Goal: Task Accomplishment & Management: Use online tool/utility

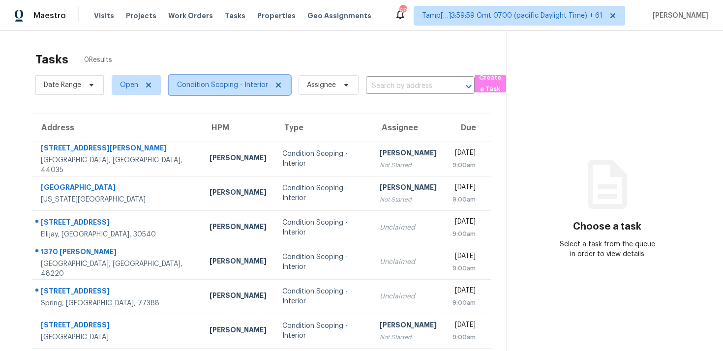
click at [241, 82] on span "Condition Scoping - Interior" at bounding box center [222, 85] width 91 height 10
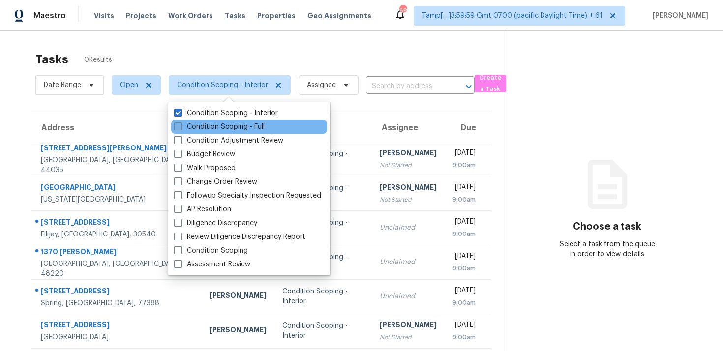
click at [241, 124] on label "Condition Scoping - Full" at bounding box center [219, 127] width 91 height 10
click at [181, 124] on input "Condition Scoping - Full" at bounding box center [177, 125] width 6 height 6
checkbox input "true"
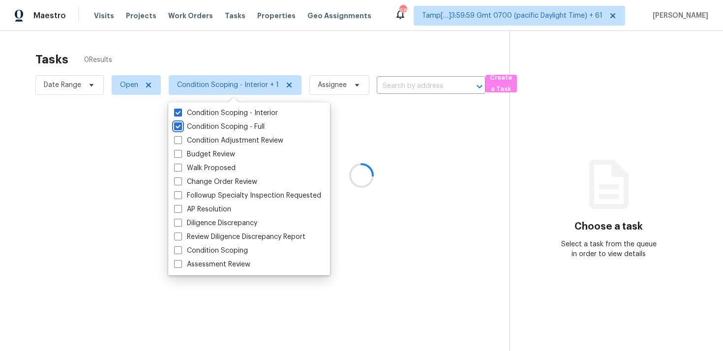
click at [230, 64] on div at bounding box center [361, 175] width 723 height 351
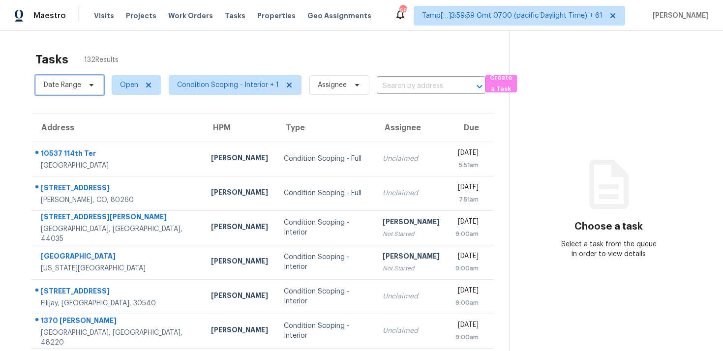
click at [95, 78] on span "Date Range" at bounding box center [69, 85] width 68 height 20
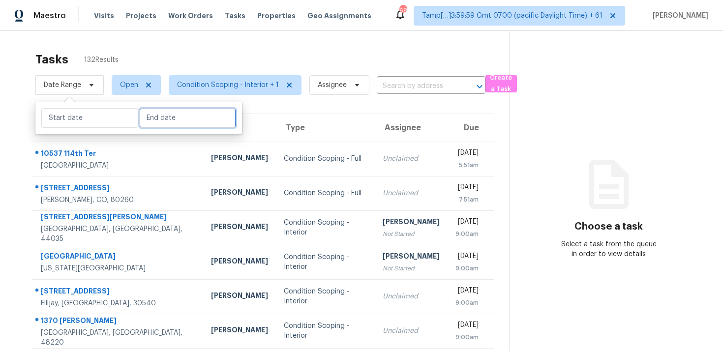
click at [151, 123] on input "text" at bounding box center [187, 118] width 97 height 20
select select "8"
select select "2025"
select select "9"
select select "2025"
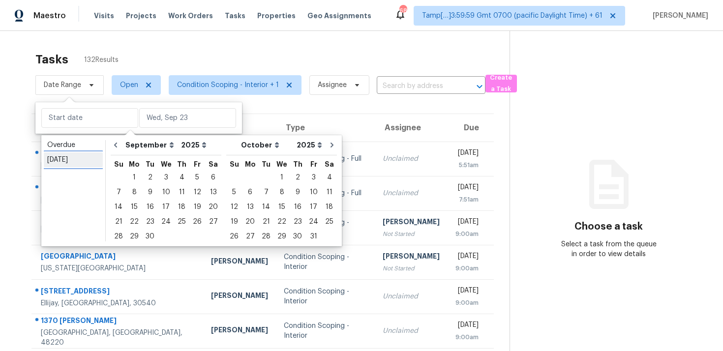
click at [94, 159] on div "[DATE]" at bounding box center [73, 160] width 52 height 10
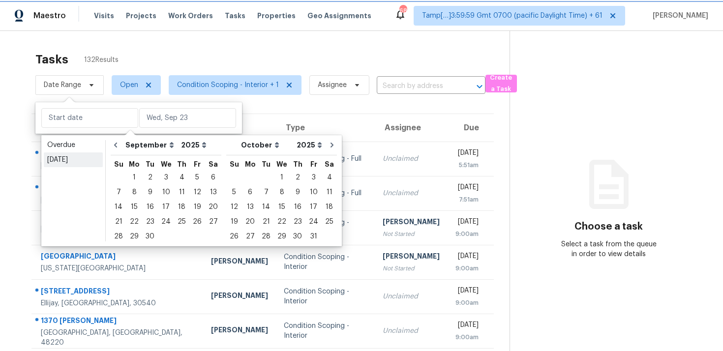
type input "[DATE]"
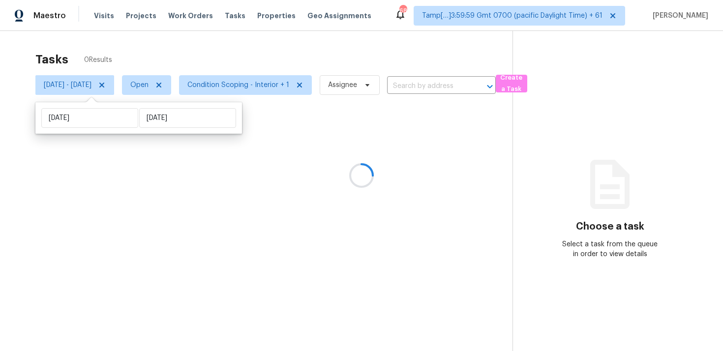
click at [165, 57] on div at bounding box center [361, 175] width 723 height 351
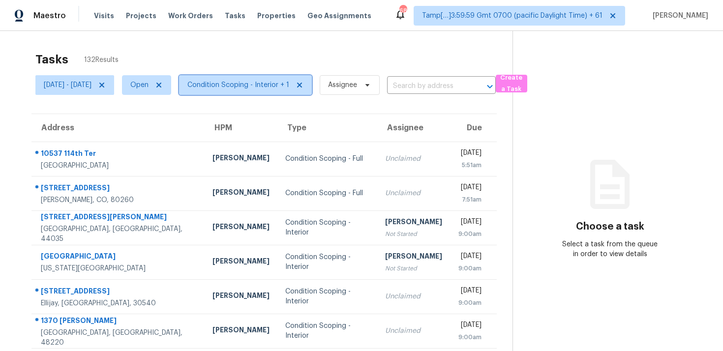
click at [239, 81] on span "Condition Scoping - Interior + 1" at bounding box center [239, 85] width 102 height 10
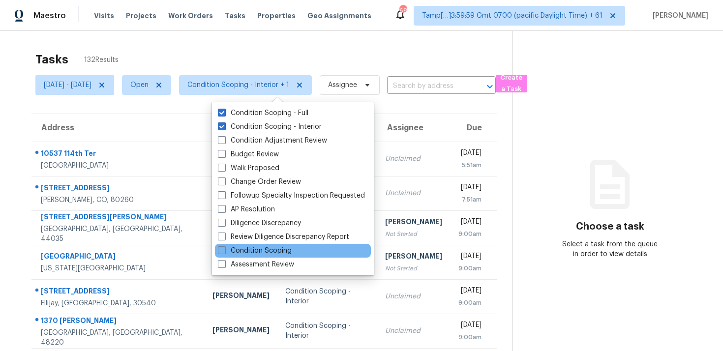
click at [267, 244] on div "Condition Scoping" at bounding box center [293, 251] width 156 height 14
click at [268, 251] on label "Condition Scoping" at bounding box center [255, 251] width 74 height 10
click at [224, 251] on input "Condition Scoping" at bounding box center [221, 249] width 6 height 6
checkbox input "true"
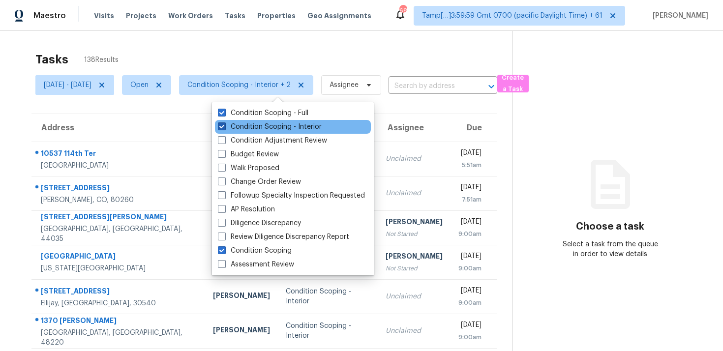
click at [251, 126] on label "Condition Scoping - Interior" at bounding box center [270, 127] width 104 height 10
click at [224, 126] on input "Condition Scoping - Interior" at bounding box center [221, 125] width 6 height 6
checkbox input "false"
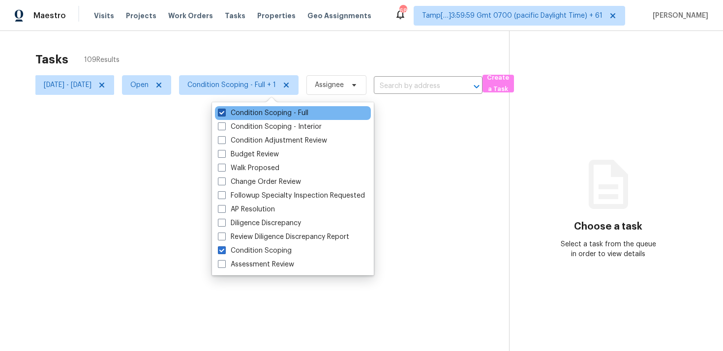
click at [251, 117] on label "Condition Scoping - Full" at bounding box center [263, 113] width 91 height 10
click at [224, 115] on input "Condition Scoping - Full" at bounding box center [221, 111] width 6 height 6
checkbox input "false"
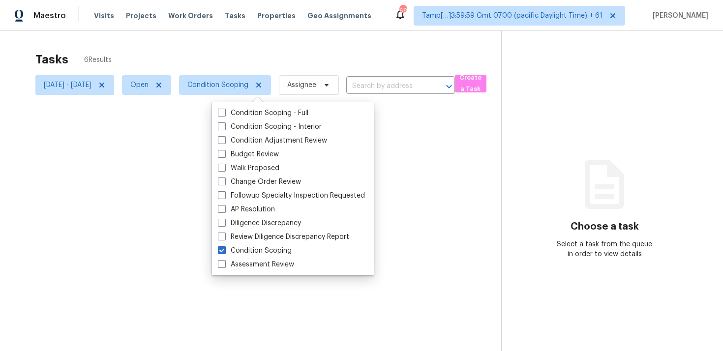
click at [256, 54] on div at bounding box center [361, 175] width 723 height 351
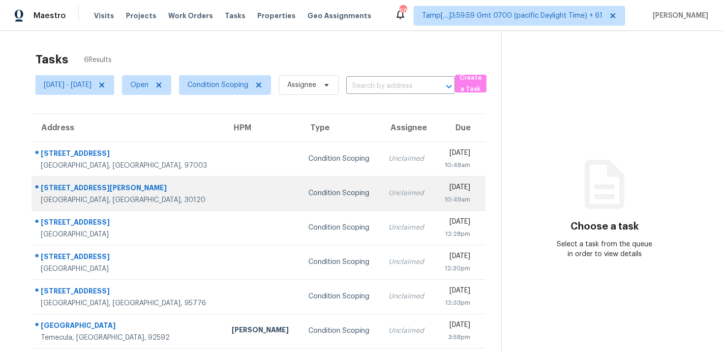
scroll to position [31, 0]
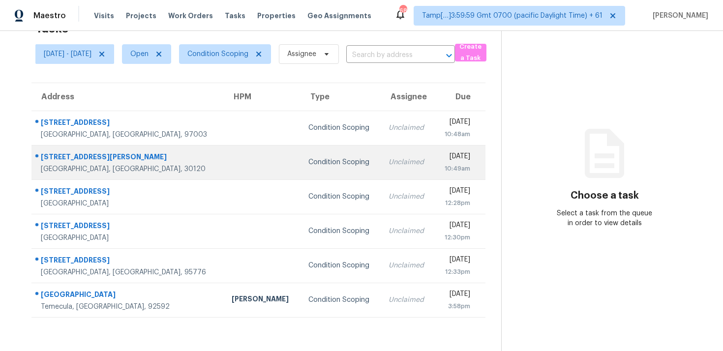
click at [301, 206] on td "Condition Scoping" at bounding box center [341, 197] width 81 height 34
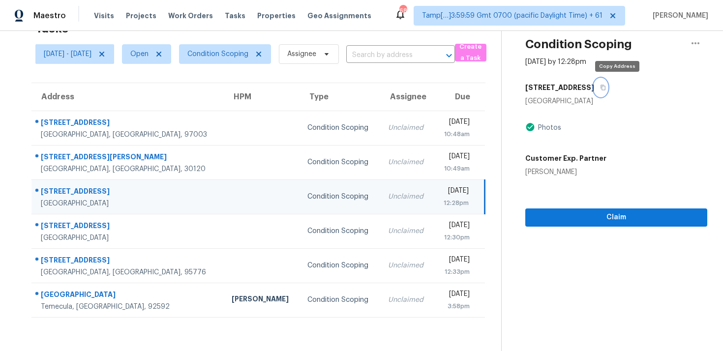
click at [608, 91] on button "button" at bounding box center [601, 88] width 13 height 18
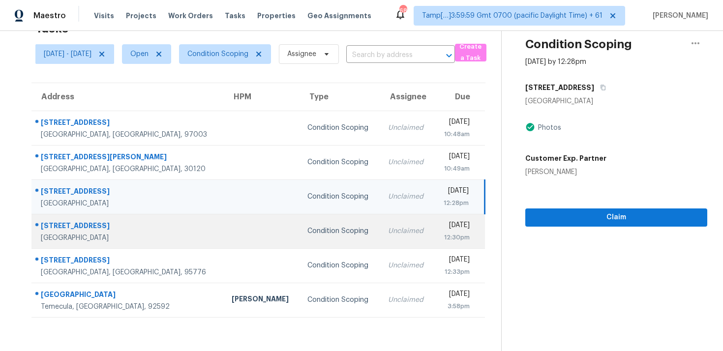
click at [224, 233] on td at bounding box center [262, 231] width 76 height 34
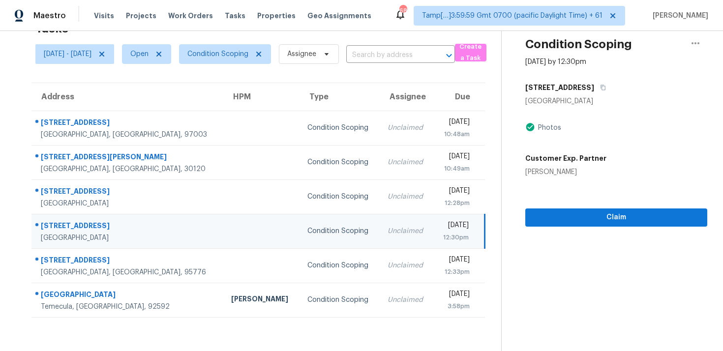
click at [300, 244] on td "Condition Scoping" at bounding box center [340, 231] width 80 height 34
click at [595, 80] on button "button" at bounding box center [601, 88] width 13 height 18
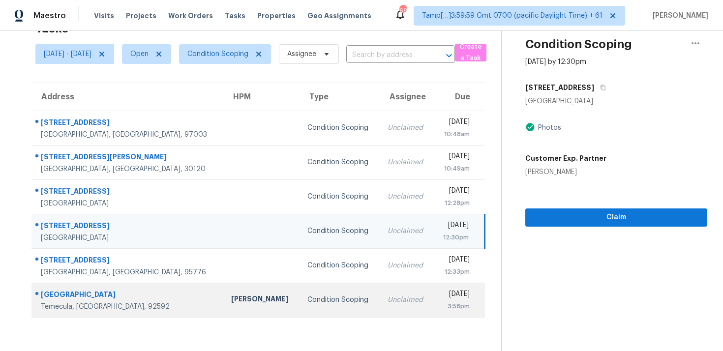
click at [223, 297] on td "[PERSON_NAME]" at bounding box center [261, 300] width 76 height 34
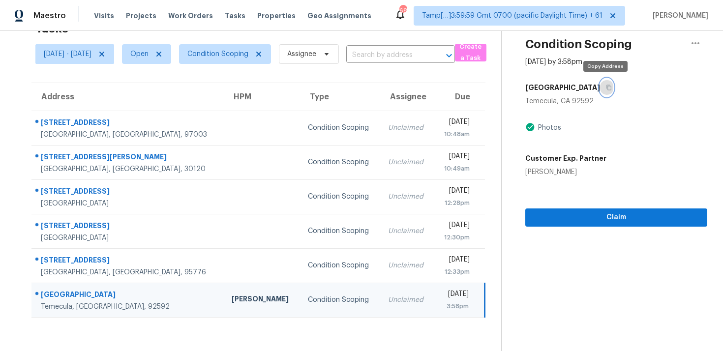
click at [607, 89] on icon "button" at bounding box center [609, 88] width 6 height 6
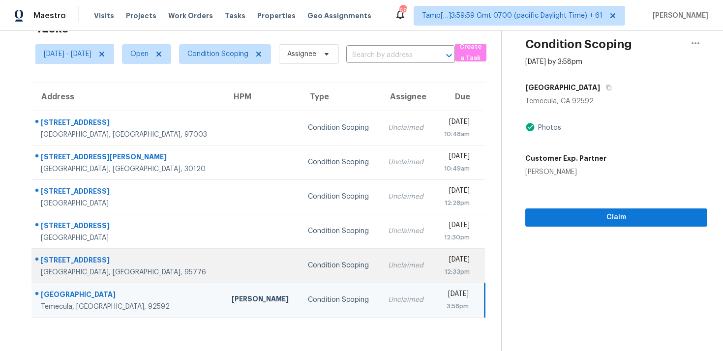
click at [308, 265] on div "Condition Scoping" at bounding box center [340, 266] width 64 height 10
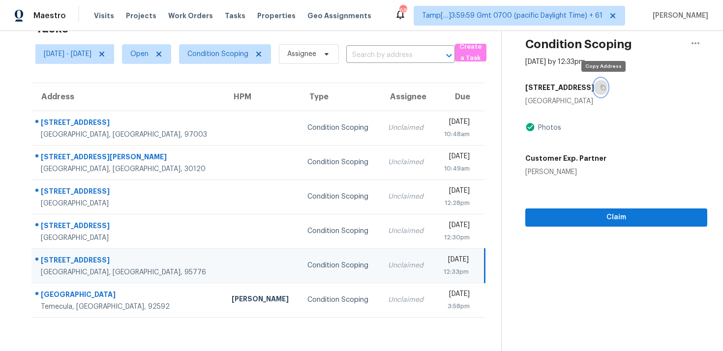
click at [600, 92] on button "button" at bounding box center [601, 88] width 13 height 18
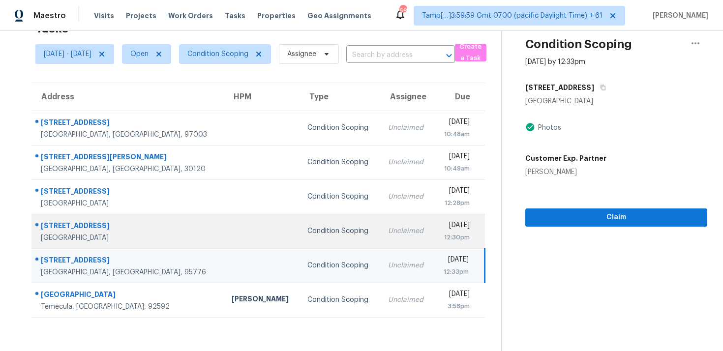
click at [232, 230] on div at bounding box center [262, 231] width 61 height 2
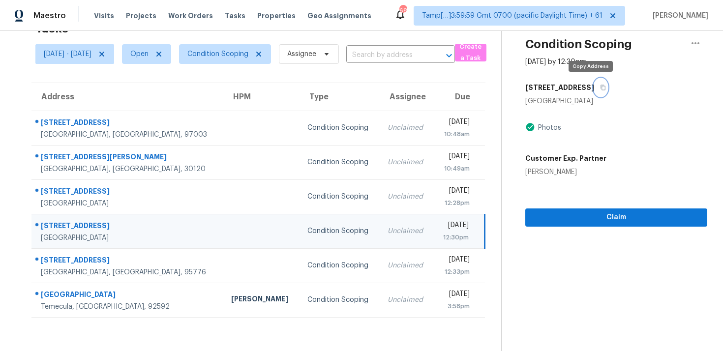
click at [596, 86] on button "button" at bounding box center [601, 88] width 13 height 18
